Goal: Task Accomplishment & Management: Complete application form

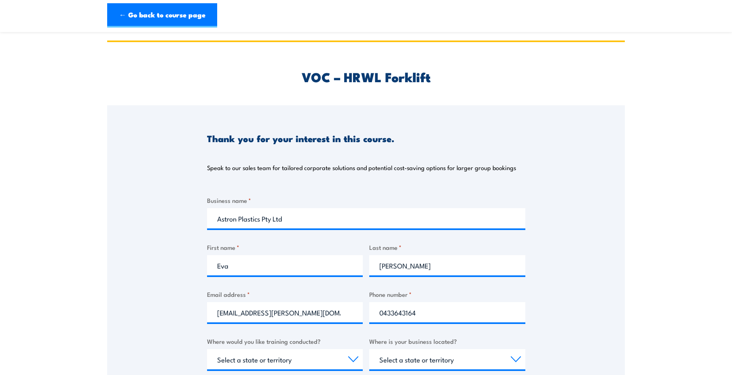
select select "20 to 199"
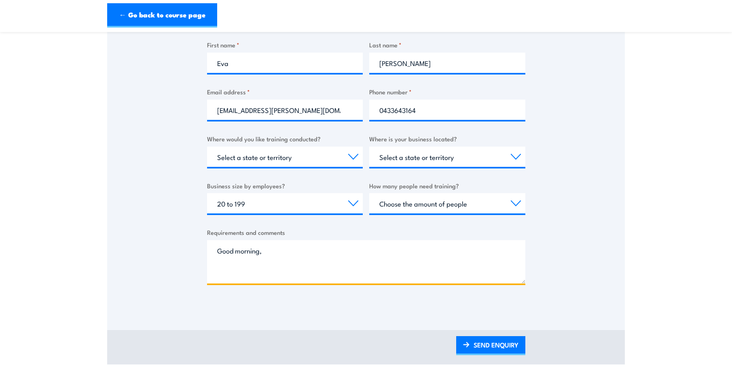
click at [232, 263] on textarea "Good morning," at bounding box center [366, 261] width 318 height 43
click at [287, 267] on textarea "Good morning, We are looking for" at bounding box center [366, 261] width 318 height 43
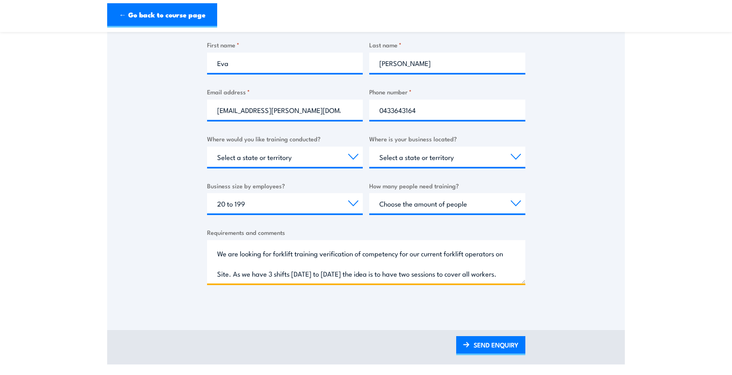
scroll to position [58, 0]
drag, startPoint x: 217, startPoint y: 254, endPoint x: 236, endPoint y: 272, distance: 26.3
click at [236, 272] on textarea "Good morning, We are looking for forklift training verification of competency f…" at bounding box center [366, 261] width 318 height 43
click at [271, 258] on textarea "Good morning, We are looking for forklift training verification of competency f…" at bounding box center [366, 261] width 318 height 43
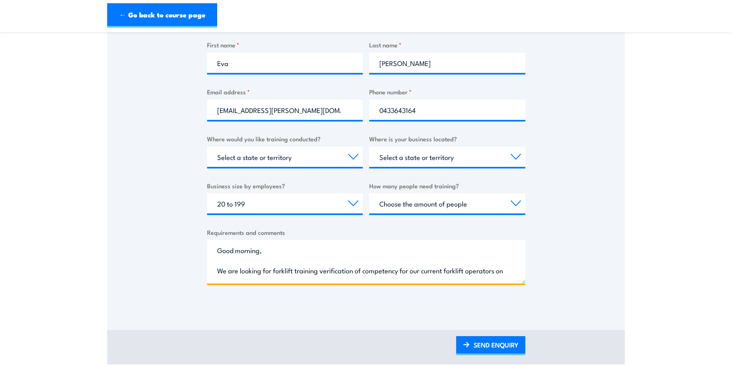
scroll to position [0, 0]
drag, startPoint x: 270, startPoint y: 259, endPoint x: 180, endPoint y: 229, distance: 94.3
click at [180, 229] on div "Thank you for your interest in this course. Speak to our sales team for tailore…" at bounding box center [366, 105] width 518 height 404
click at [212, 265] on textarea "Good morning, We are looking for forklift training verification of competency f…" at bounding box center [366, 261] width 318 height 43
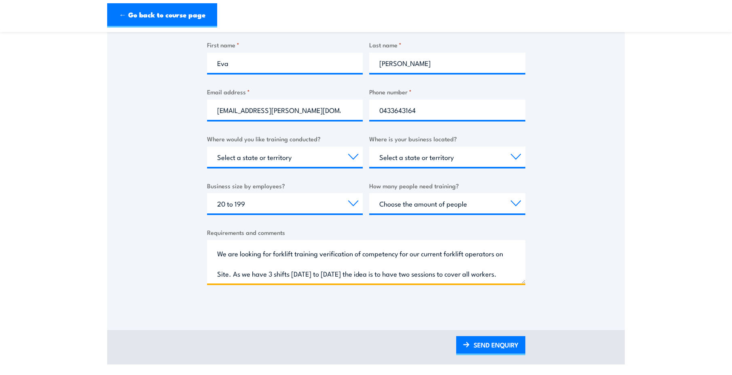
scroll to position [58, 0]
drag, startPoint x: 216, startPoint y: 272, endPoint x: 287, endPoint y: 281, distance: 71.3
click at [287, 281] on textarea "Good morning, We are looking for forklift training verification of competency f…" at bounding box center [366, 261] width 318 height 43
paste textarea "seeking verification of competency for our current forklift operators on site. …"
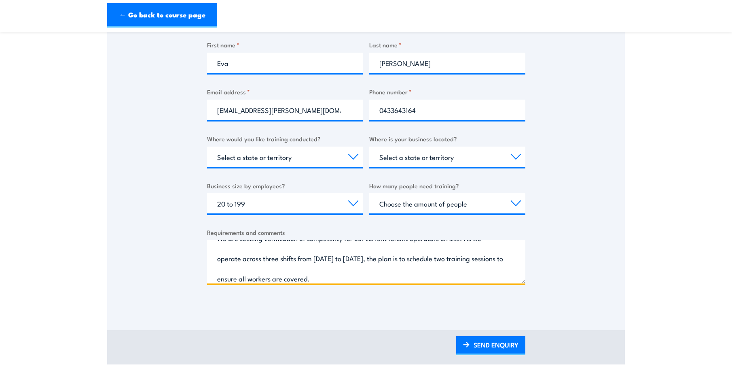
type textarea "Good morning, We are seeking verification of competency for our current forklif…"
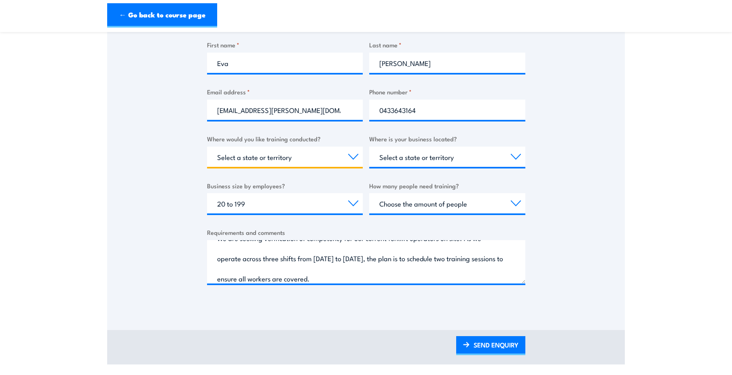
click at [352, 160] on select "Select a state or territory Nationally - multiple locations QLD NSW VIC SA ACT …" at bounding box center [285, 156] width 156 height 20
select select "[GEOGRAPHIC_DATA]"
click at [207, 146] on select "Select a state or territory Nationally - multiple locations QLD NSW VIC SA ACT …" at bounding box center [285, 156] width 156 height 20
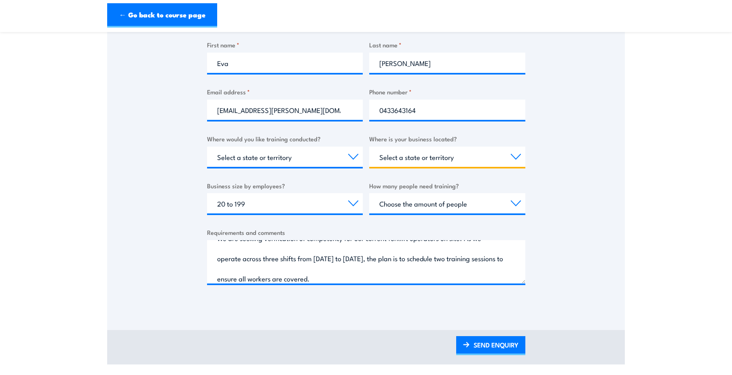
click at [517, 155] on select "Select a state or territory QLD NSW VIC SA ACT WA TAS NT" at bounding box center [447, 156] width 156 height 20
select select "[GEOGRAPHIC_DATA]"
click at [369, 146] on select "Select a state or territory QLD NSW VIC SA ACT WA TAS NT" at bounding box center [447, 156] width 156 height 20
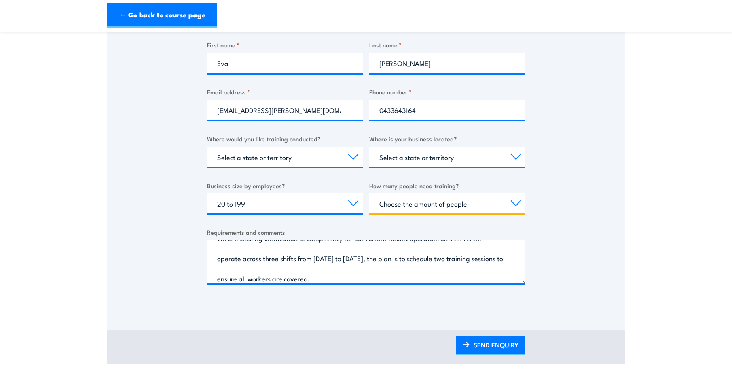
click at [509, 203] on select "Choose the amount of people 1 to 4 5 to 19 20+" at bounding box center [447, 203] width 156 height 20
select select "5 to 19"
click at [369, 193] on select "Choose the amount of people 1 to 4 5 to 19 20+" at bounding box center [447, 203] width 156 height 20
click at [608, 205] on div "Thank you for your interest in this course. Speak to our sales team for tailore…" at bounding box center [366, 105] width 518 height 404
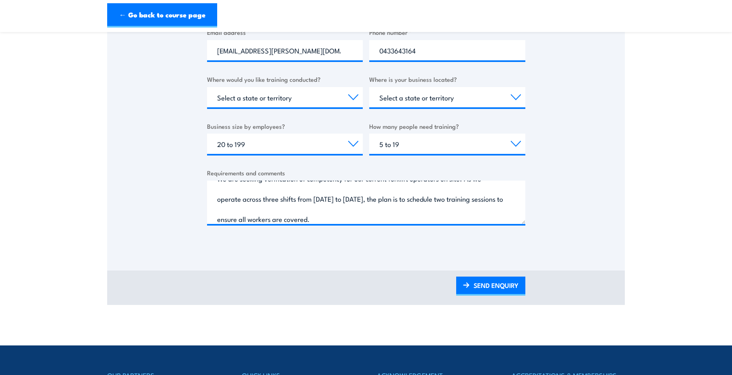
scroll to position [243, 0]
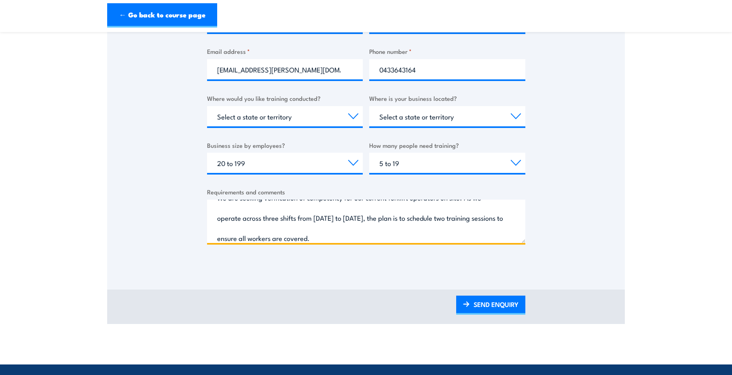
click at [356, 235] on textarea "Good morning, We are seeking verification of competency for our current forklif…" at bounding box center [366, 220] width 318 height 43
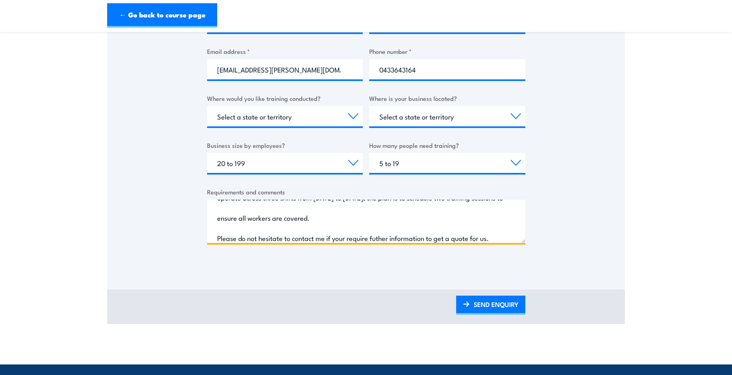
scroll to position [58, 0]
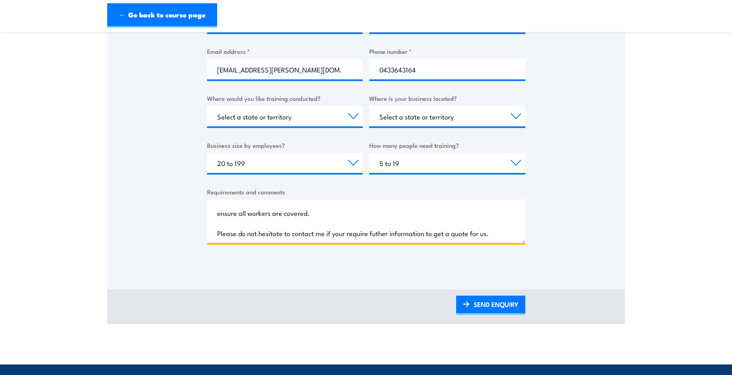
drag, startPoint x: 501, startPoint y: 235, endPoint x: 213, endPoint y: 239, distance: 288.0
click at [213, 239] on textarea "Good morning, We are seeking verification of competency for our current forklif…" at bounding box center [366, 220] width 318 height 43
click at [496, 229] on textarea "Good morning, We are seeking verification of competency for our current forklif…" at bounding box center [366, 220] width 318 height 43
drag, startPoint x: 293, startPoint y: 233, endPoint x: 528, endPoint y: 233, distance: 235.0
click at [528, 233] on div "Thank you for your interest in this course. Speak to our sales team for tailore…" at bounding box center [366, 64] width 518 height 404
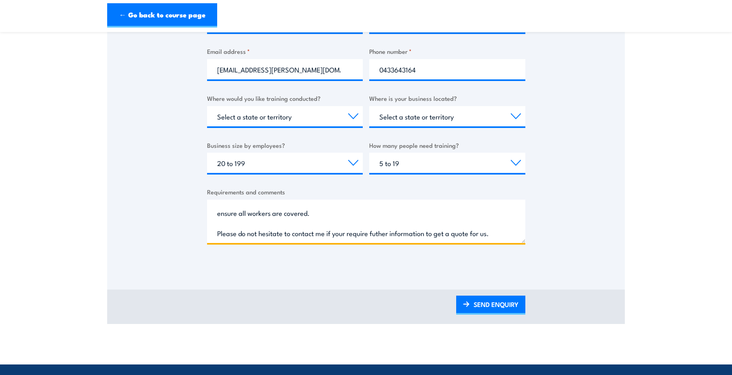
paste textarea "require any further information to assist with preparing a quote for us"
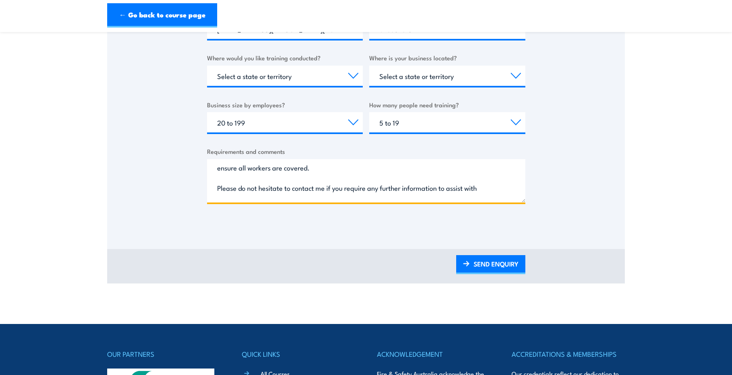
scroll to position [78, 0]
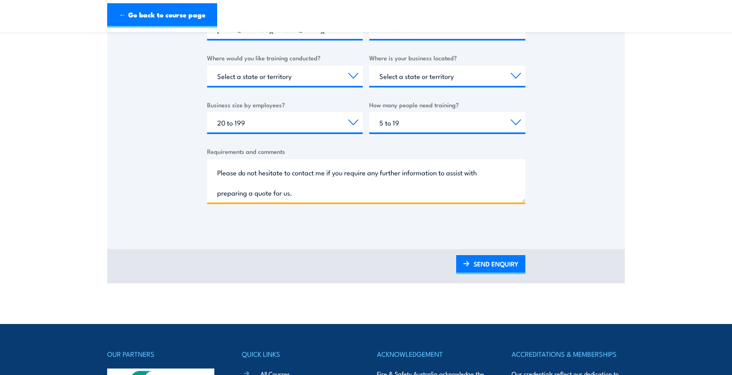
type textarea "Good morning, We are seeking verification of competency for our current forklif…"
drag, startPoint x: 493, startPoint y: 265, endPoint x: 547, endPoint y: 370, distance: 118.5
click at [493, 265] on link "SEND ENQUIRY" at bounding box center [490, 264] width 69 height 19
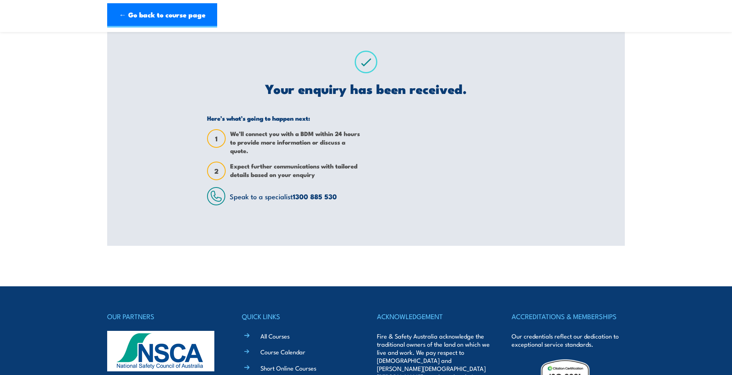
scroll to position [0, 0]
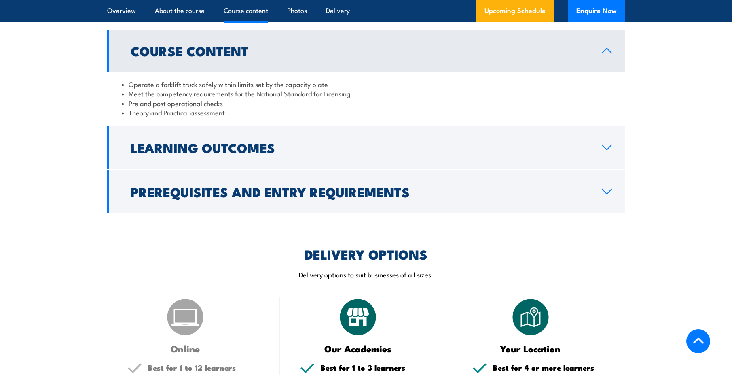
scroll to position [647, 0]
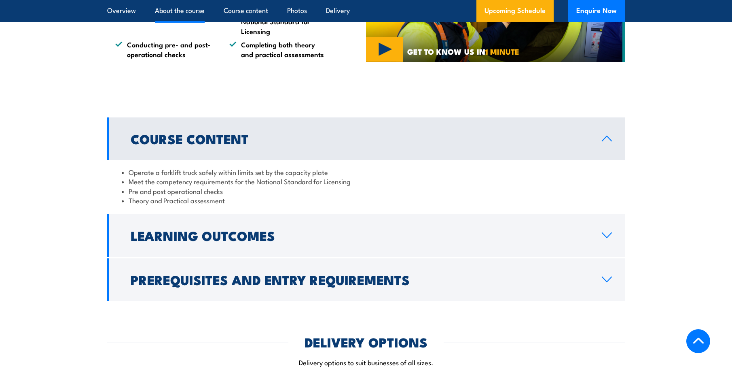
scroll to position [526, 0]
